Goal: Find contact information: Find contact information

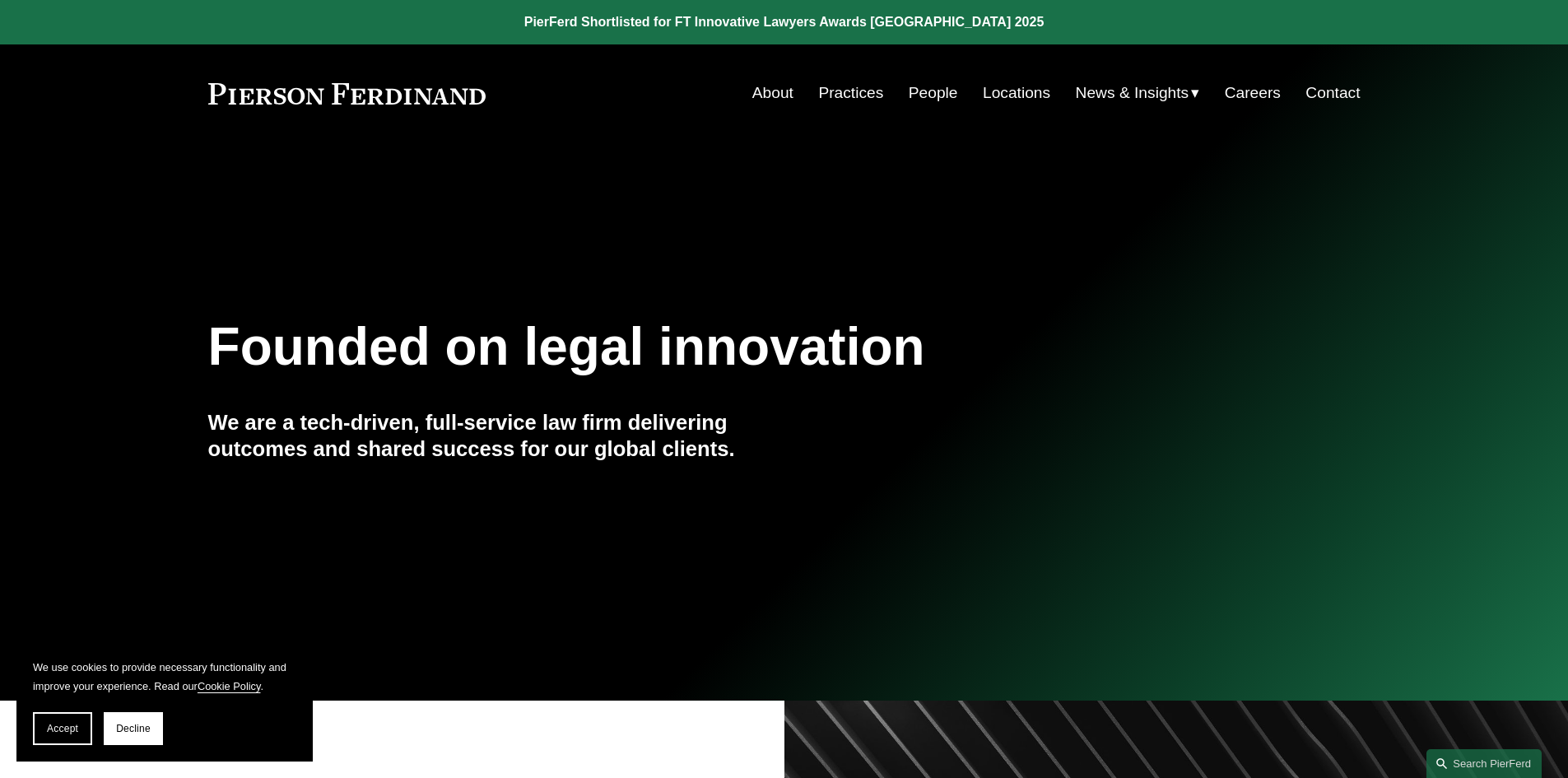
click at [1021, 94] on link "Locations" at bounding box center [1017, 93] width 68 height 31
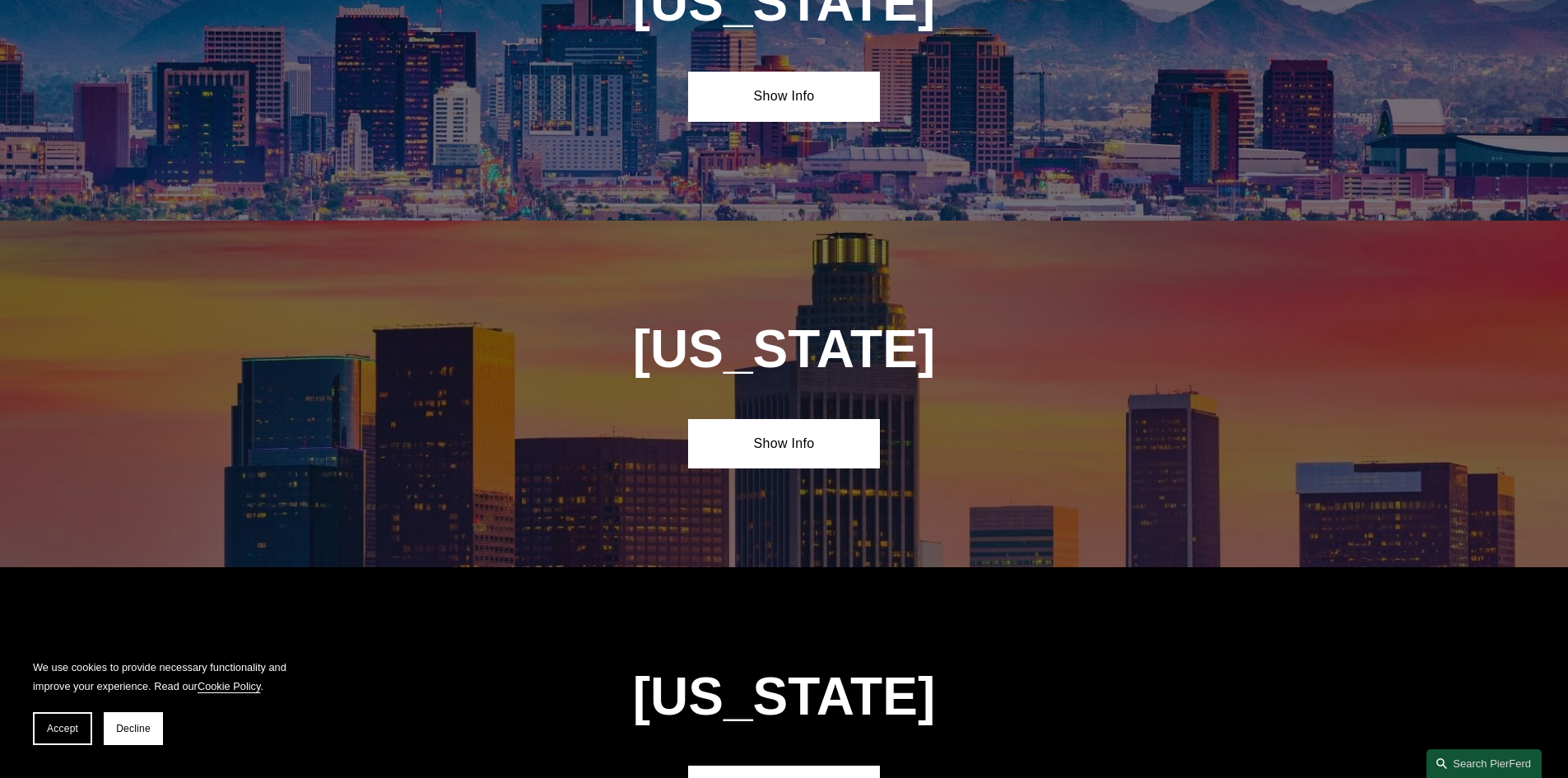
scroll to position [576, 0]
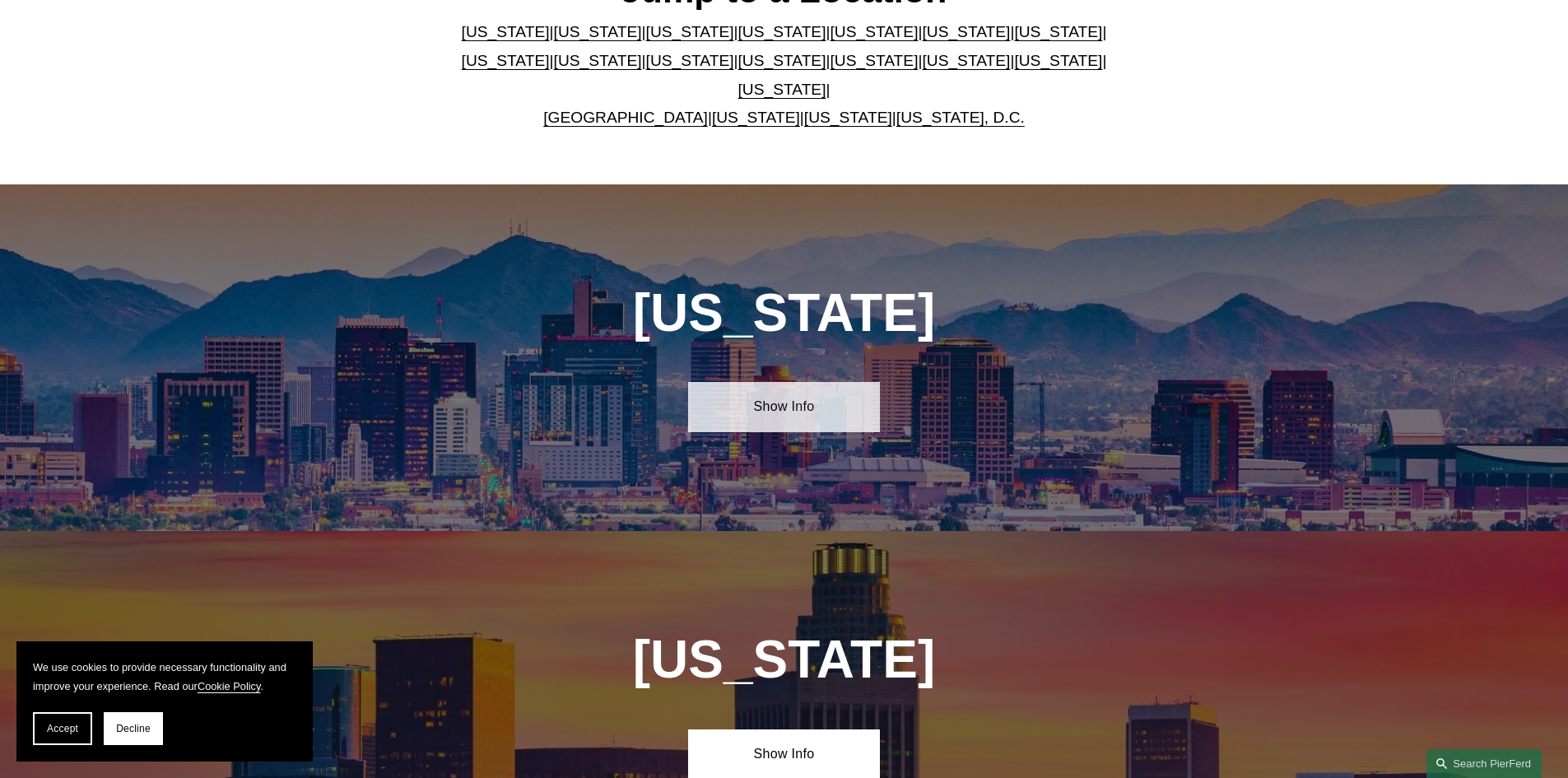
click at [750, 413] on link "Show Info" at bounding box center [784, 407] width 191 height 50
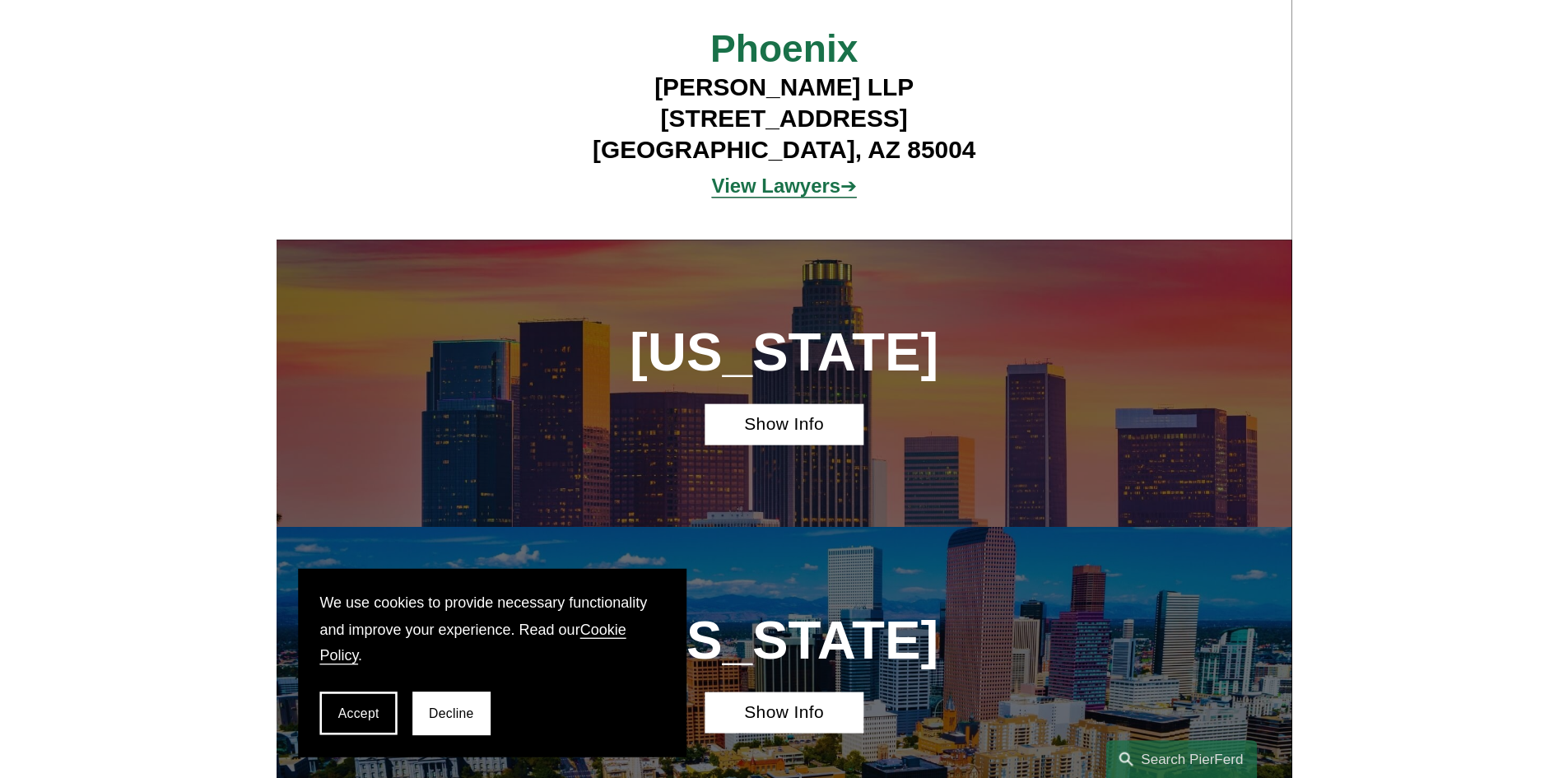
scroll to position [823, 0]
